Goal: Task Accomplishment & Management: Manage account settings

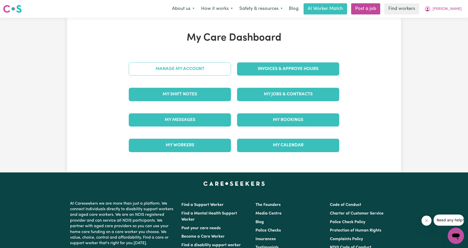
click at [186, 73] on link "Manage My Account" at bounding box center [180, 68] width 102 height 13
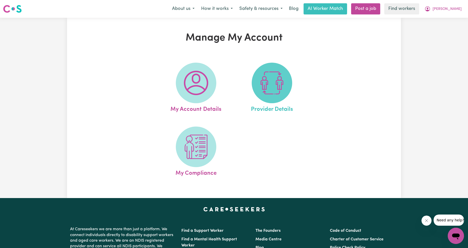
click at [265, 79] on img at bounding box center [272, 83] width 24 height 24
select select "NDIS_FUNDING_AGENCY_MANAGED"
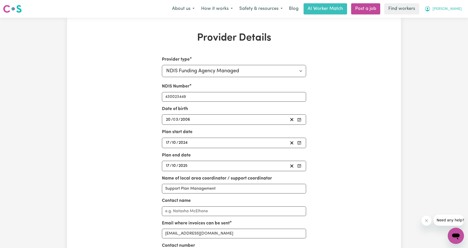
click at [453, 9] on span "[PERSON_NAME]" at bounding box center [447, 9] width 29 height 6
click at [448, 21] on link "My Dashboard" at bounding box center [445, 20] width 40 height 10
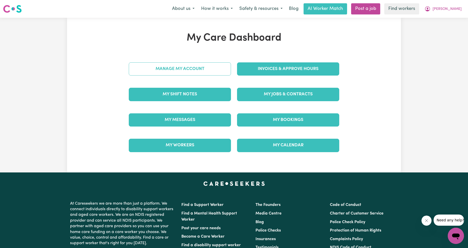
click at [138, 74] on link "Manage My Account" at bounding box center [180, 68] width 102 height 13
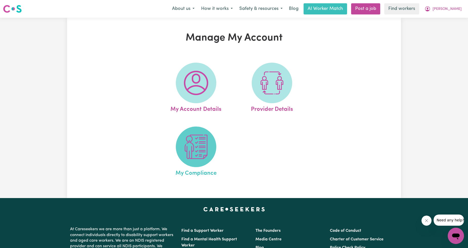
click at [197, 147] on img at bounding box center [196, 146] width 24 height 24
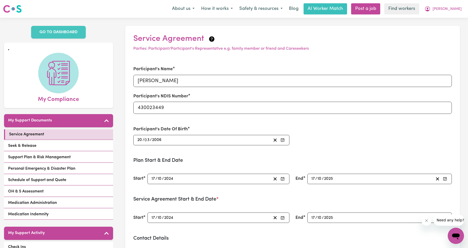
click at [57, 145] on div "Service Agreement Seek & Release Support Plan & Risk Management Personal Emerge…" at bounding box center [58, 174] width 109 height 91
click at [468, 11] on div "Menu About us How it works Safety & resources Blog AI Worker Match Post a job F…" at bounding box center [234, 9] width 468 height 12
click at [459, 9] on span "[PERSON_NAME]" at bounding box center [447, 9] width 29 height 6
click at [452, 16] on link "My Dashboard" at bounding box center [445, 20] width 40 height 10
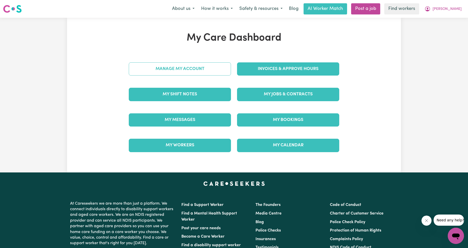
click at [214, 67] on link "Manage My Account" at bounding box center [180, 68] width 102 height 13
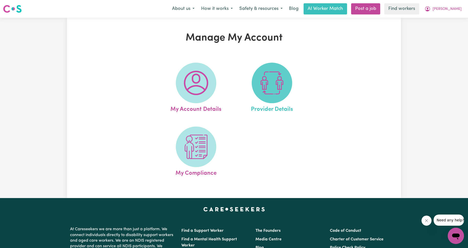
click at [256, 82] on span at bounding box center [272, 83] width 41 height 41
select select "NDIS_FUNDING_AGENCY_MANAGED"
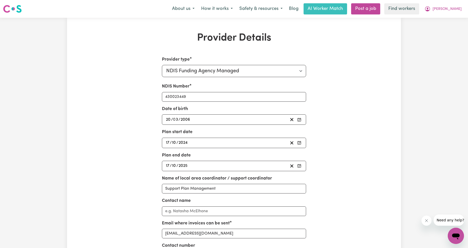
click at [456, 14] on div "About us How it works Safety & resources Blog AI Worker Match Post a job Find w…" at bounding box center [317, 8] width 296 height 11
click at [460, 10] on span "[PERSON_NAME]" at bounding box center [447, 9] width 29 height 6
click at [448, 24] on link "Logout" at bounding box center [445, 29] width 40 height 10
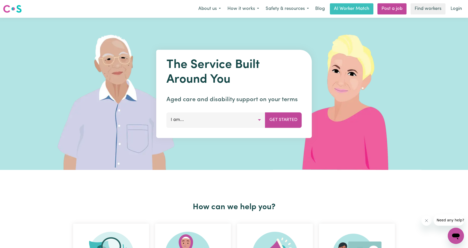
click at [449, 15] on nav "Menu About us How it works Safety & resources Blog AI Worker Match Post a job F…" at bounding box center [234, 9] width 468 height 18
click at [453, 11] on link "Login" at bounding box center [456, 8] width 17 height 11
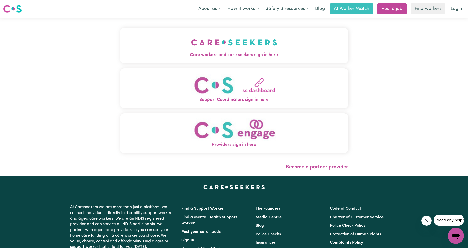
click at [227, 49] on img "Care workers and care seekers sign in here" at bounding box center [234, 42] width 86 height 19
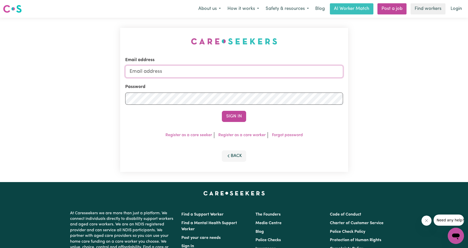
click at [239, 74] on input "Email address" at bounding box center [234, 71] width 218 height 12
drag, startPoint x: 157, startPoint y: 70, endPoint x: 233, endPoint y: 79, distance: 76.8
click at [233, 79] on form "Email address [EMAIL_ADDRESS][PERSON_NAME][DOMAIN_NAME] Password Sign In" at bounding box center [234, 89] width 218 height 65
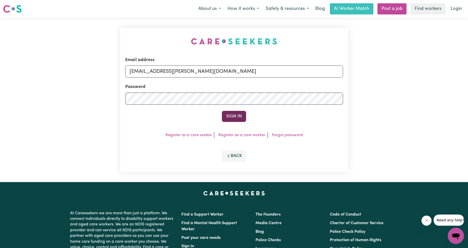
type input "[EMAIL_ADDRESS][PERSON_NAME][DOMAIN_NAME]"
click at [239, 119] on button "Sign In" at bounding box center [234, 116] width 24 height 11
